Goal: Transaction & Acquisition: Purchase product/service

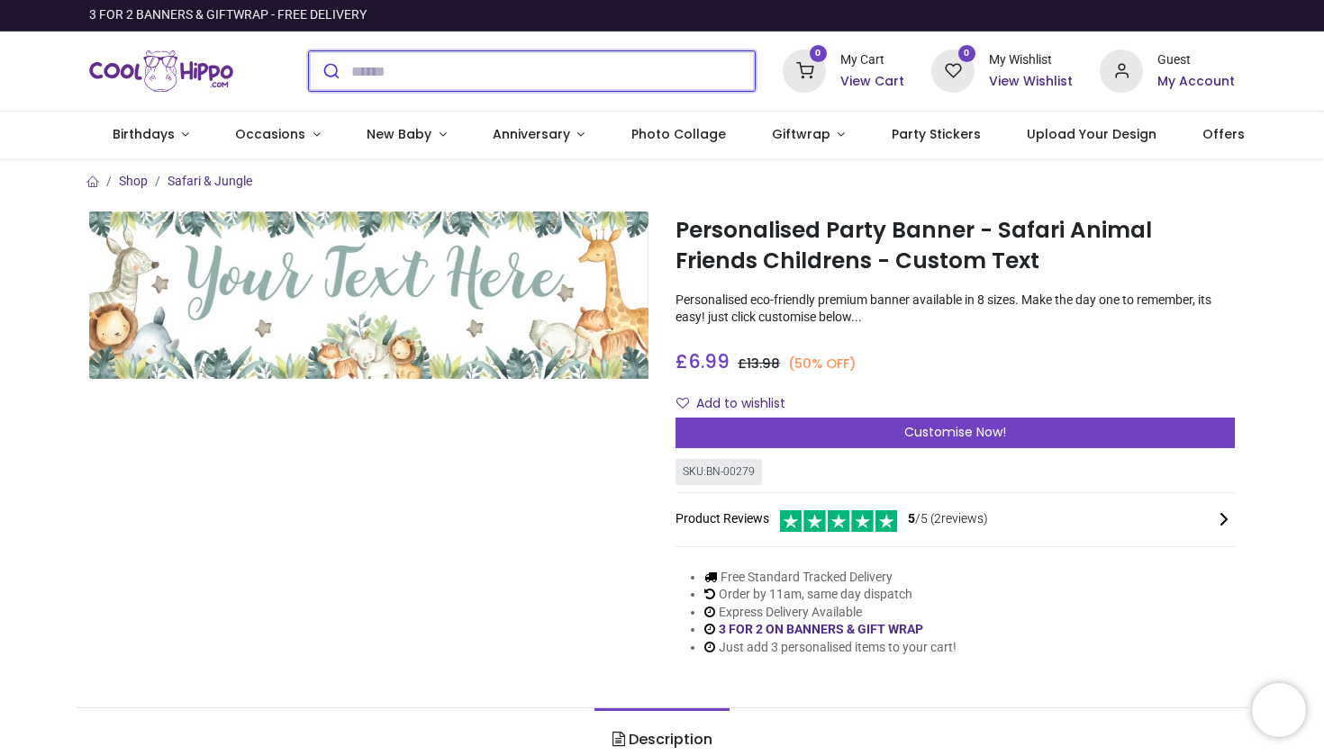
click at [681, 81] on input "search" at bounding box center [552, 71] width 403 height 40
type input "**********"
click at [329, 71] on button "submit" at bounding box center [330, 71] width 42 height 40
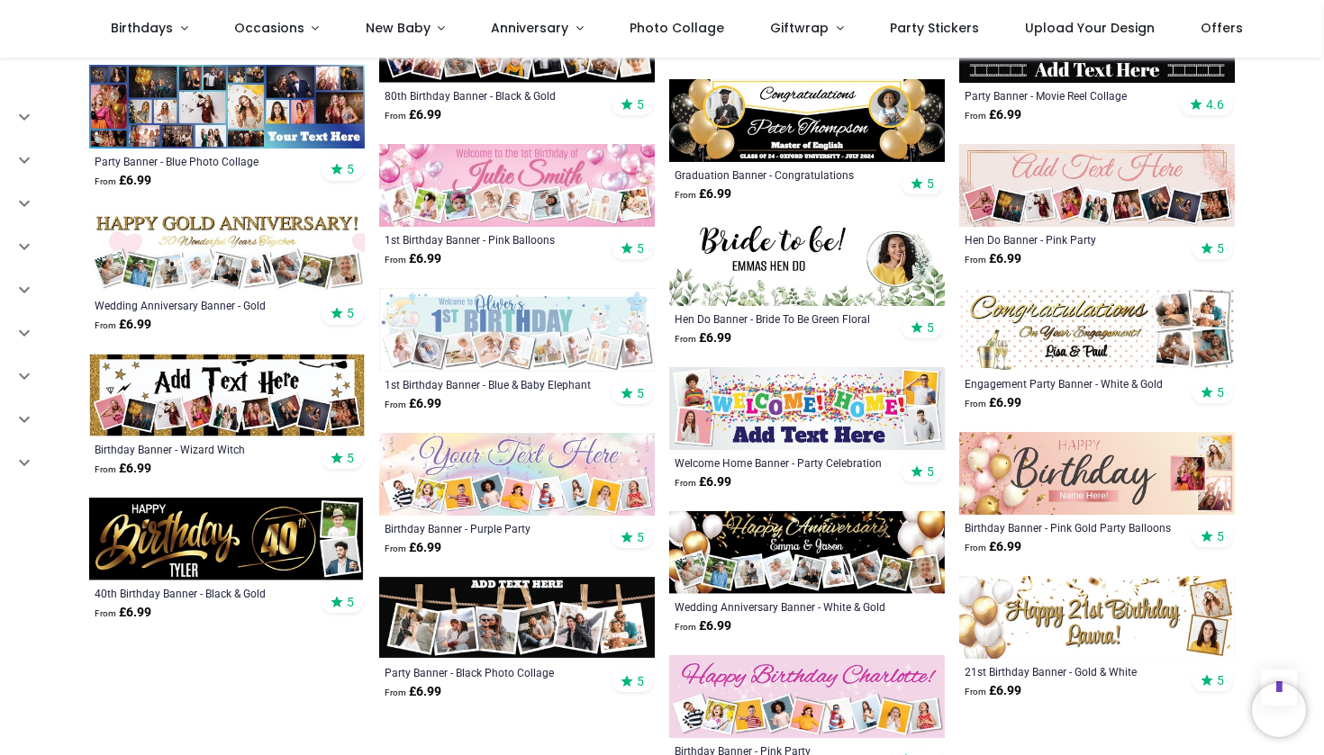
scroll to position [1647, 0]
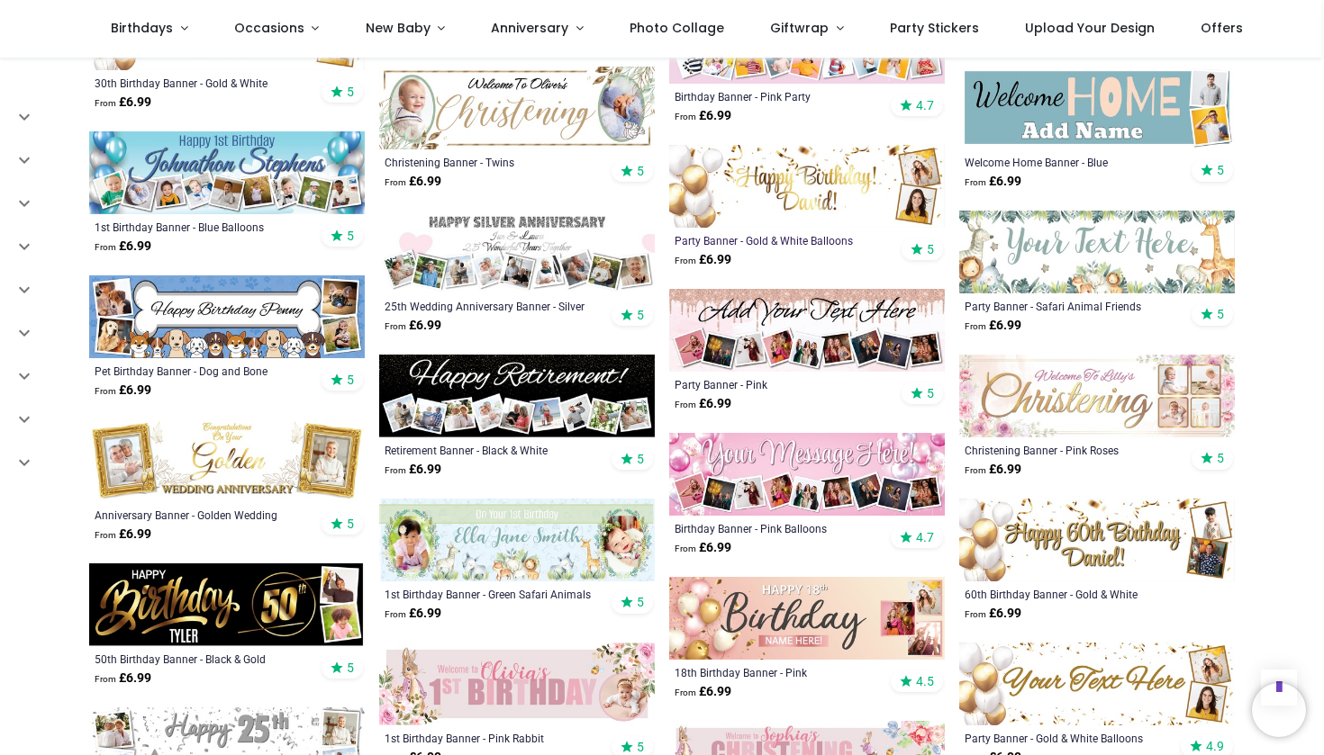
scroll to position [2334, 0]
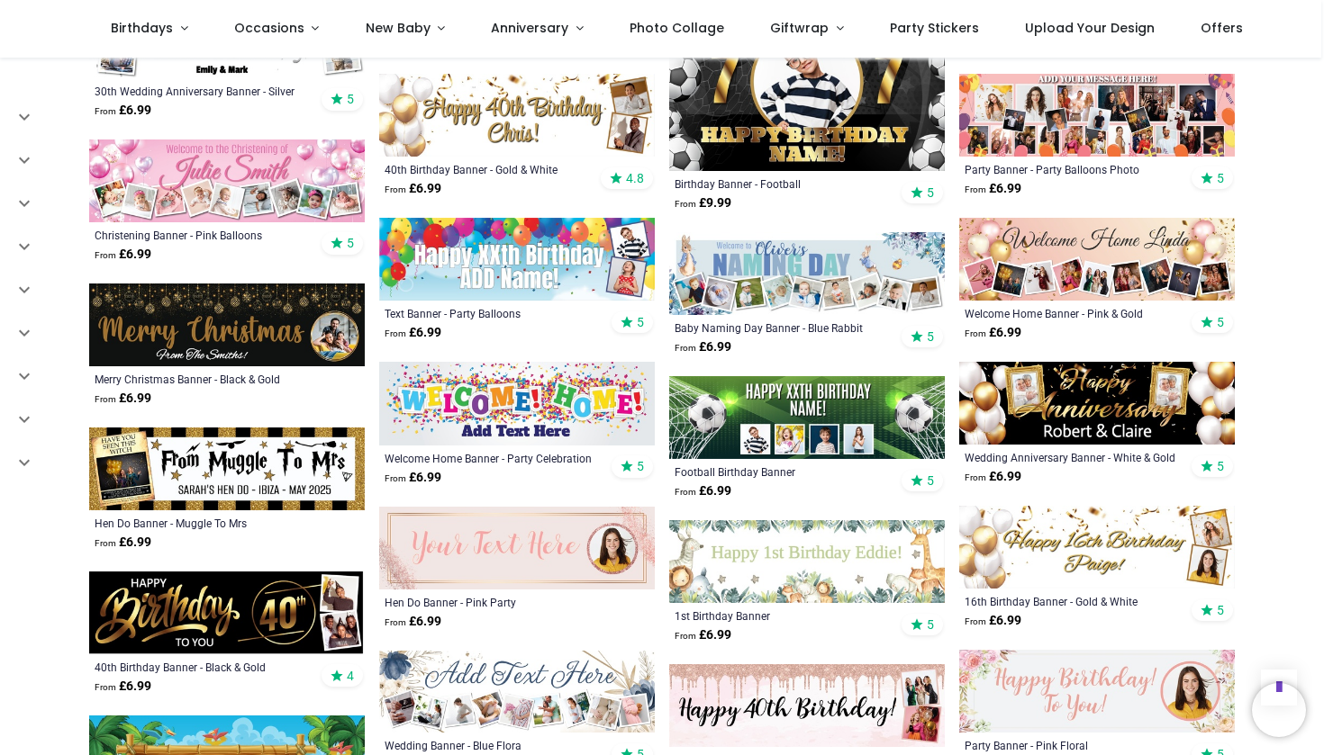
scroll to position [3883, 0]
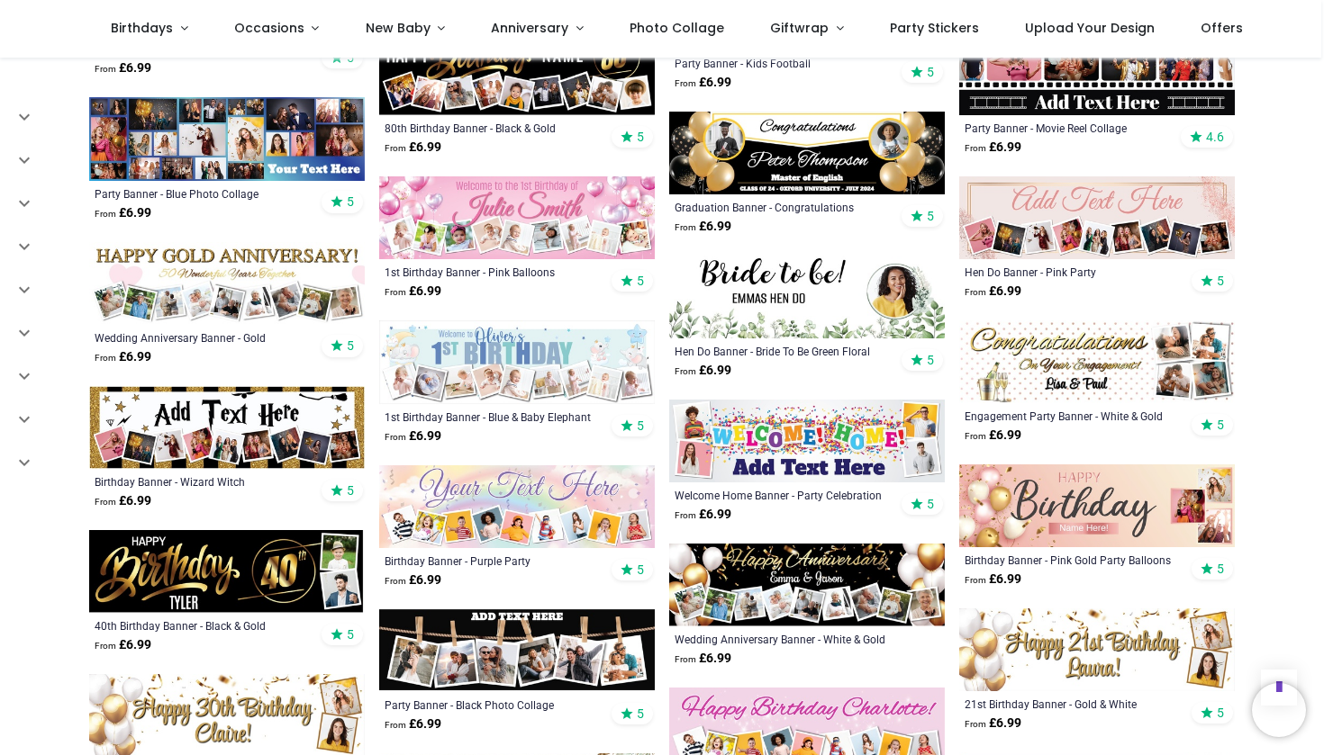
scroll to position [1607, 0]
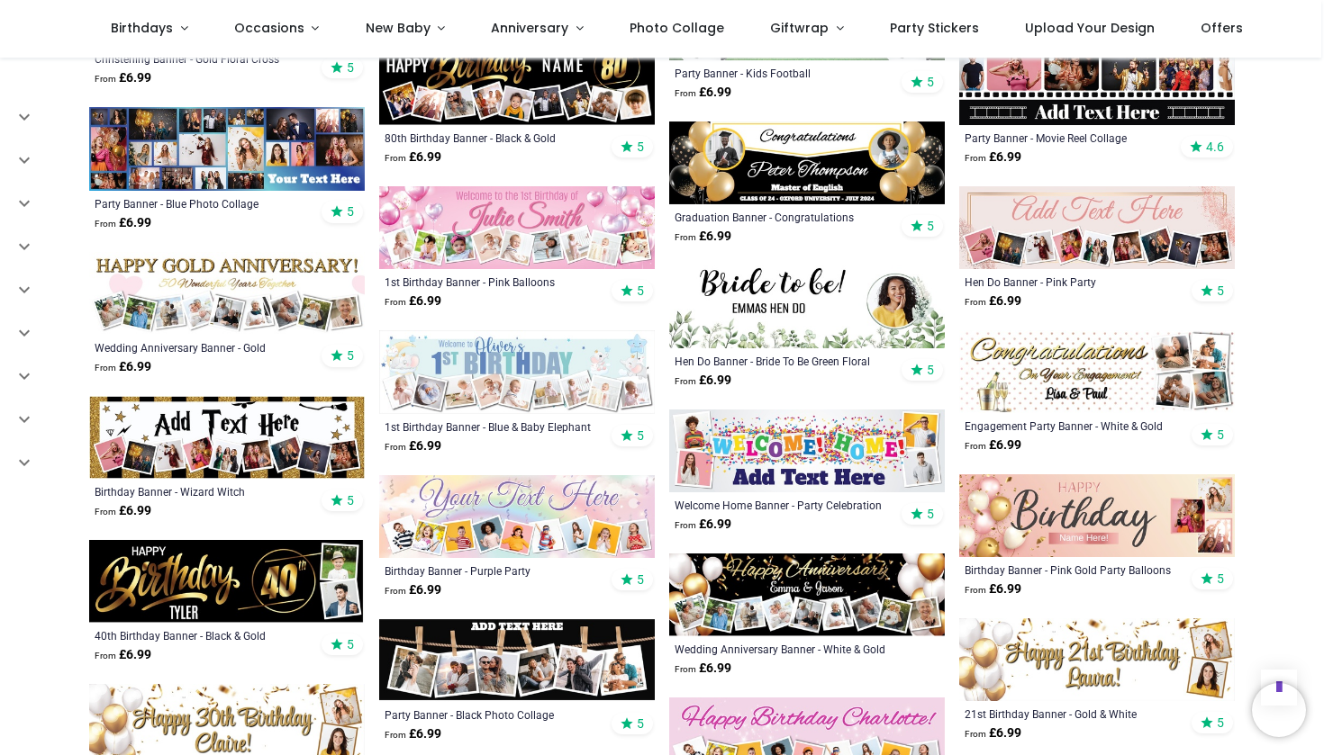
click at [799, 318] on img at bounding box center [807, 307] width 276 height 83
